Goal: Navigation & Orientation: Find specific page/section

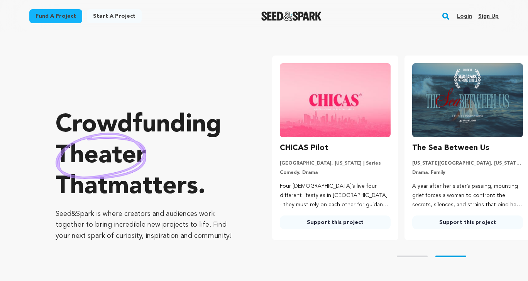
scroll to position [0, 138]
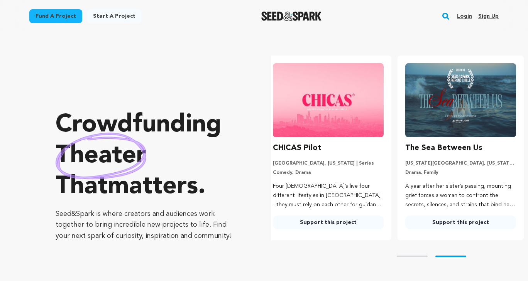
click at [470, 14] on link "Login" at bounding box center [464, 16] width 15 height 12
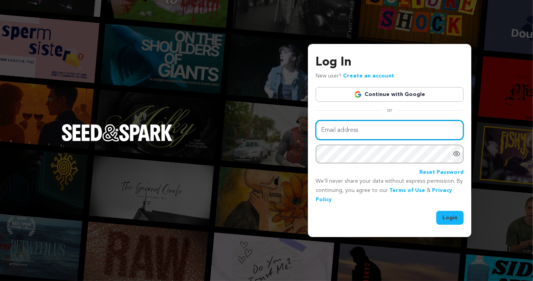
click at [354, 130] on input "Email address" at bounding box center [390, 130] width 148 height 20
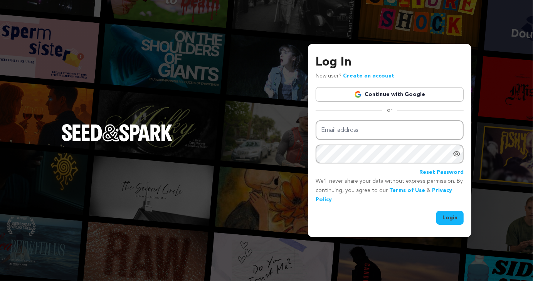
click at [362, 97] on img at bounding box center [358, 95] width 8 height 8
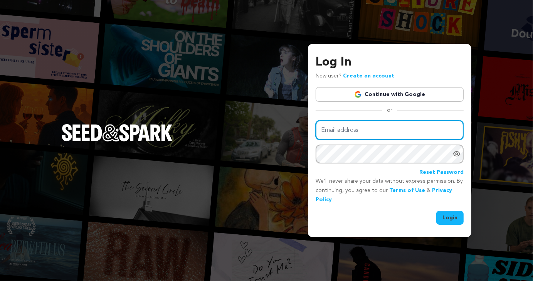
click at [349, 125] on input "Email address" at bounding box center [390, 130] width 148 height 20
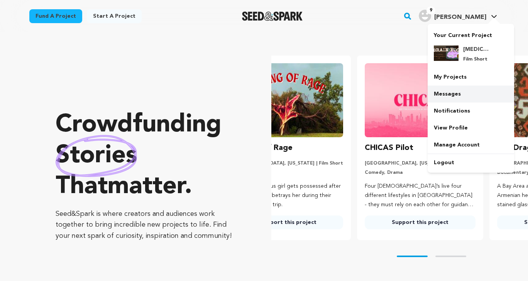
click at [450, 93] on link "Messages" at bounding box center [470, 94] width 86 height 17
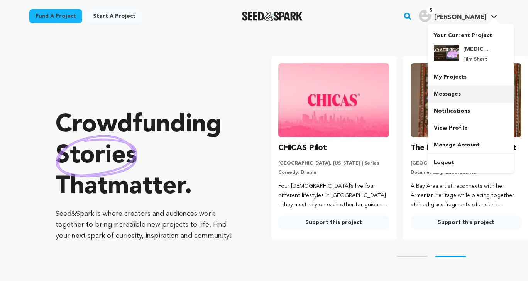
scroll to position [0, 138]
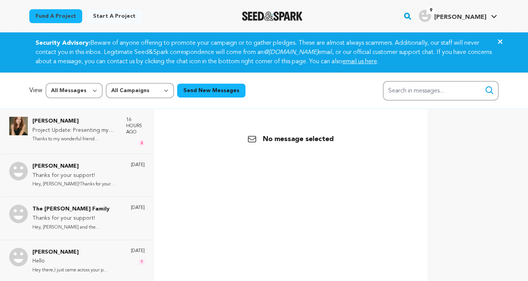
click at [300, 10] on div at bounding box center [272, 16] width 107 height 20
click at [293, 15] on img "Seed&Spark Homepage" at bounding box center [272, 16] width 61 height 9
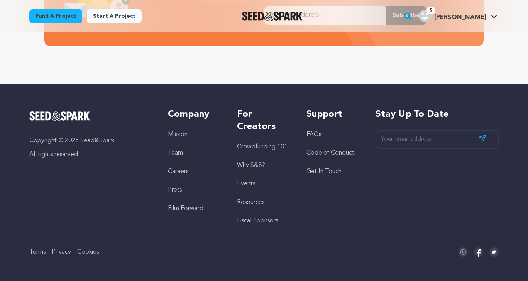
scroll to position [0, 5]
click at [314, 172] on link "Get In Touch" at bounding box center [323, 172] width 35 height 6
